Goal: Transaction & Acquisition: Purchase product/service

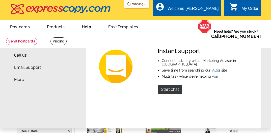
select select "785"
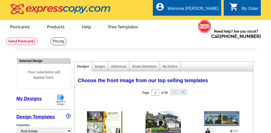
click at [24, 100] on link "My Designs" at bounding box center [28, 98] width 25 height 5
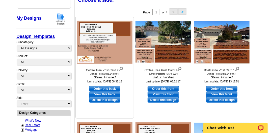
click at [103, 89] on link "Order this back" at bounding box center [104, 89] width 31 height 6
select select "2"
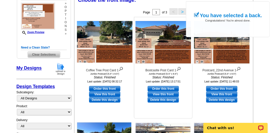
click at [159, 88] on link "Order this front" at bounding box center [163, 89] width 31 height 6
select select "back"
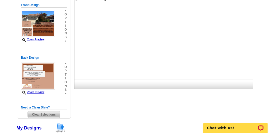
scroll to position [78, 0]
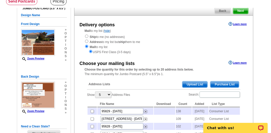
scroll to position [40, 0]
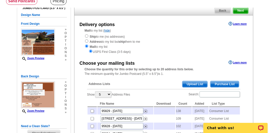
click at [219, 84] on span "Purchase List" at bounding box center [224, 84] width 28 height 6
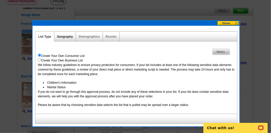
click at [59, 37] on link "Geography" at bounding box center [65, 37] width 16 height 4
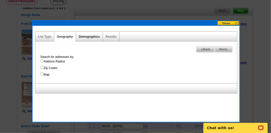
click at [85, 37] on link "Demographics" at bounding box center [89, 37] width 21 height 4
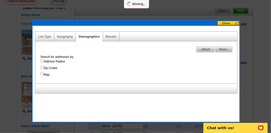
select select
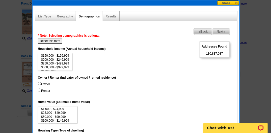
scroll to position [61, 0]
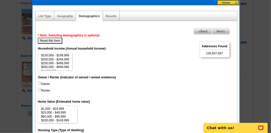
click at [38, 89] on input "Renter" at bounding box center [39, 89] width 3 height 3
radio input "true"
select select "150000-199999"
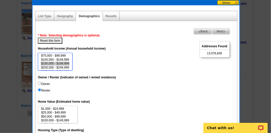
click at [57, 63] on option "$150,000 - $199,999" at bounding box center [55, 64] width 29 height 4
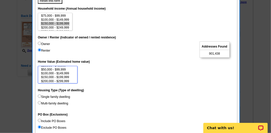
scroll to position [8, 0]
click at [64, 78] on option "$200,000 - $299,999" at bounding box center [58, 80] width 34 height 4
select select "50000-99999"
click at [64, 68] on option "$50,000 - $99,999" at bounding box center [58, 68] width 34 height 4
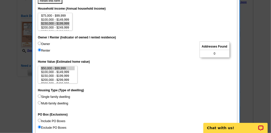
click at [40, 95] on input "Single family dwelling" at bounding box center [39, 95] width 3 height 3
radio input "true"
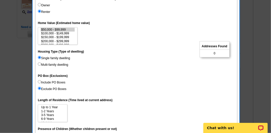
scroll to position [0, 0]
select select "1-2"
click at [48, 109] on option "1-2 Years" at bounding box center [53, 111] width 24 height 4
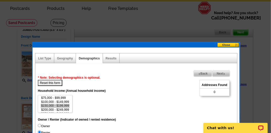
click at [53, 81] on button "Reset this form" at bounding box center [50, 83] width 24 height 6
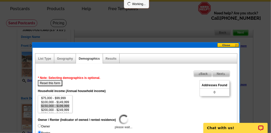
scroll to position [18, 0]
select select
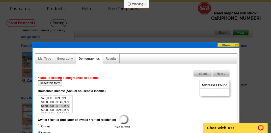
select select
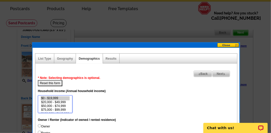
click at [49, 97] on option "$0 - $19,999" at bounding box center [55, 98] width 29 height 4
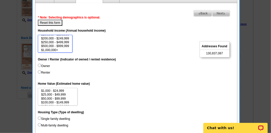
scroll to position [23, 0]
select select "500000-999999"
click at [54, 45] on option "$500,000 - $999,999" at bounding box center [55, 46] width 29 height 4
click at [39, 71] on input "Renter" at bounding box center [39, 71] width 3 height 3
radio input "true"
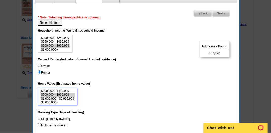
click at [53, 93] on option "$500,000 - $999,999" at bounding box center [58, 95] width 34 height 4
select select "50000-99999"
click at [53, 91] on option "$50,000 - $99,999" at bounding box center [58, 92] width 34 height 4
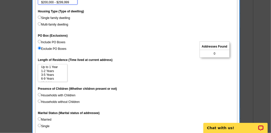
scroll to position [0, 0]
select select "6-9"
click at [44, 78] on option "6-9 Years" at bounding box center [53, 79] width 24 height 4
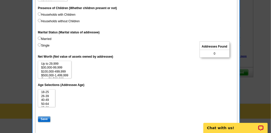
click at [38, 45] on input "Single" at bounding box center [39, 44] width 3 height 3
radio input "true"
click at [41, 37] on label "Married" at bounding box center [45, 38] width 14 height 5
click at [41, 37] on input "Married" at bounding box center [39, 37] width 3 height 3
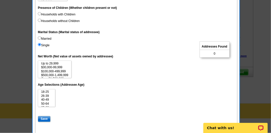
radio input "true"
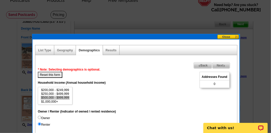
scroll to position [26, 0]
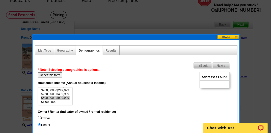
click at [54, 75] on button "Reset this form" at bounding box center [50, 75] width 24 height 6
select select
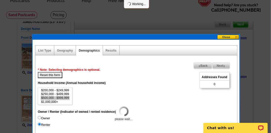
select select
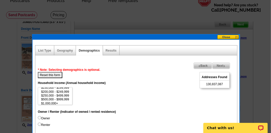
scroll to position [23, 0]
select select "200000-249999"
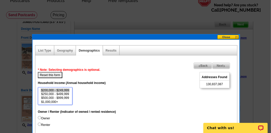
click at [59, 90] on option "$200,000 - $249,999" at bounding box center [55, 90] width 29 height 4
click at [61, 52] on div "Geography" at bounding box center [65, 50] width 22 height 10
click at [65, 50] on link "Geography" at bounding box center [65, 51] width 16 height 4
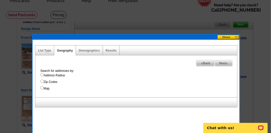
click at [41, 74] on input "Address Radius" at bounding box center [41, 74] width 3 height 3
radio input "true"
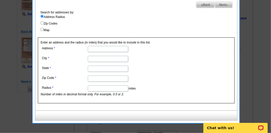
scroll to position [85, 0]
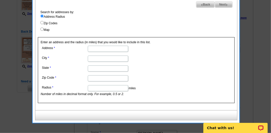
click at [92, 48] on input "Address" at bounding box center [108, 49] width 40 height 6
type input "2637 Coffee Tree"
click at [96, 55] on input "City" at bounding box center [108, 58] width 40 height 6
type input "Antioch"
type input "CA"
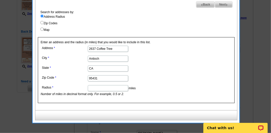
click at [98, 77] on input "95431" at bounding box center [108, 78] width 40 height 6
type input "95409"
click at [107, 88] on input "Radius" at bounding box center [108, 88] width 40 height 6
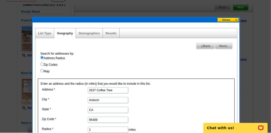
scroll to position [43, 0]
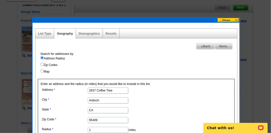
type input "1"
click at [90, 35] on div "Demographics" at bounding box center [89, 33] width 27 height 10
click at [87, 33] on link "Demographics" at bounding box center [89, 34] width 21 height 4
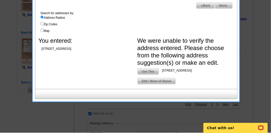
scroll to position [83, 0]
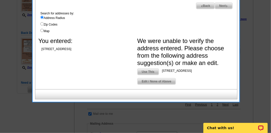
click at [147, 72] on span "Use This" at bounding box center [147, 72] width 21 height 6
type input "2637 Coffee Tree Way"
type input "94509"
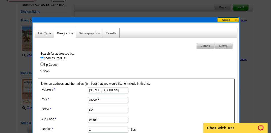
scroll to position [43, 0]
click at [88, 35] on div "Demographics" at bounding box center [89, 33] width 27 height 10
click at [222, 45] on span "Next" at bounding box center [223, 46] width 17 height 6
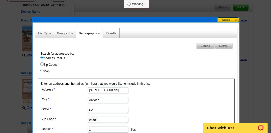
select select
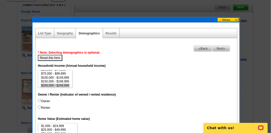
scroll to position [11, 0]
click at [39, 106] on input "Renter" at bounding box center [39, 106] width 3 height 3
radio input "true"
click at [38, 100] on input "Owner" at bounding box center [39, 100] width 3 height 3
radio input "true"
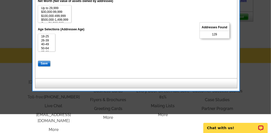
scroll to position [334, 0]
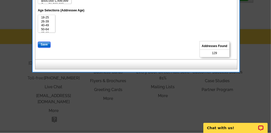
click at [43, 44] on input "Save" at bounding box center [44, 45] width 13 height 6
select select
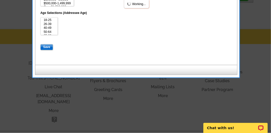
scroll to position [11, 0]
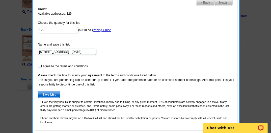
click at [40, 65] on input "checkbox" at bounding box center [39, 65] width 3 height 3
checkbox input "true"
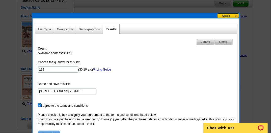
scroll to position [47, 0]
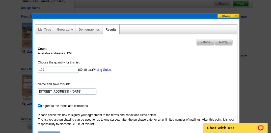
click at [220, 41] on span "Next" at bounding box center [223, 42] width 17 height 6
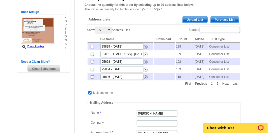
scroll to position [105, 0]
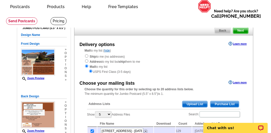
click at [239, 31] on span "Next" at bounding box center [240, 30] width 15 height 6
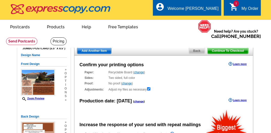
radio input "false"
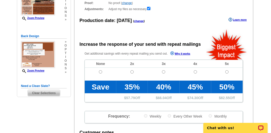
scroll to position [80, 0]
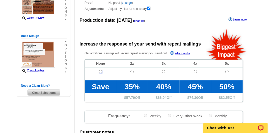
click at [101, 71] on input "radio" at bounding box center [100, 71] width 3 height 3
radio input "true"
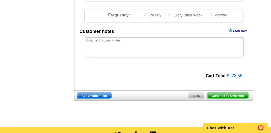
scroll to position [181, 0]
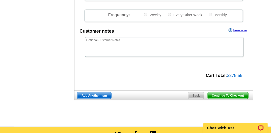
click at [221, 96] on span "Continue To Checkout" at bounding box center [228, 95] width 41 height 6
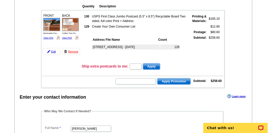
scroll to position [60, 0]
